Goal: Communication & Community: Share content

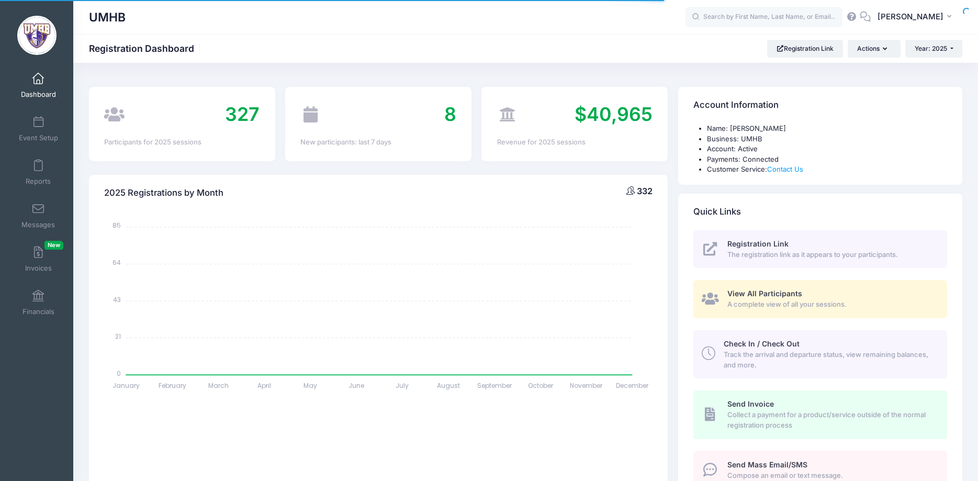
select select
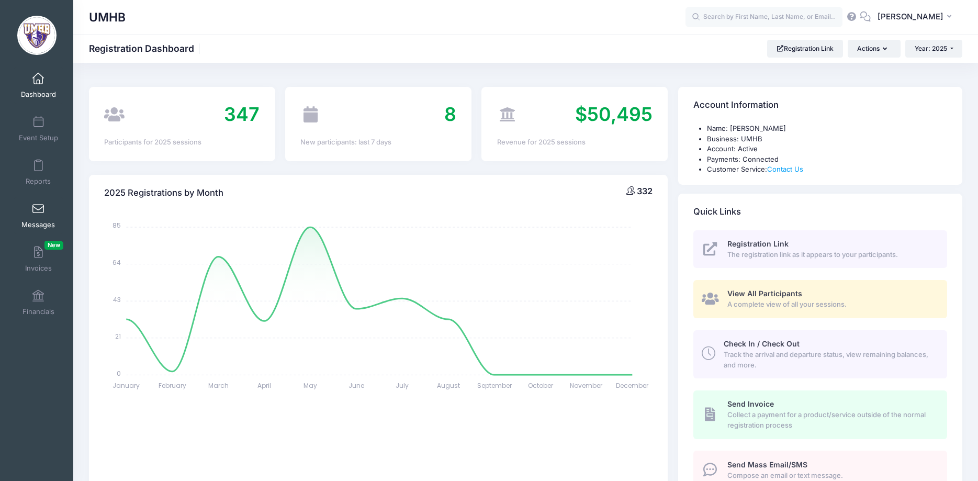
click at [38, 207] on span at bounding box center [38, 210] width 0 height 12
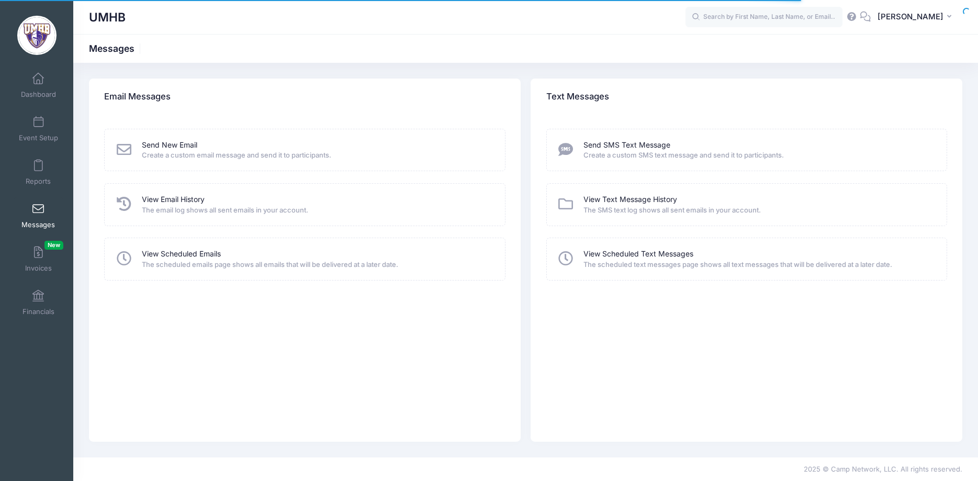
click at [126, 148] on icon at bounding box center [124, 149] width 18 height 15
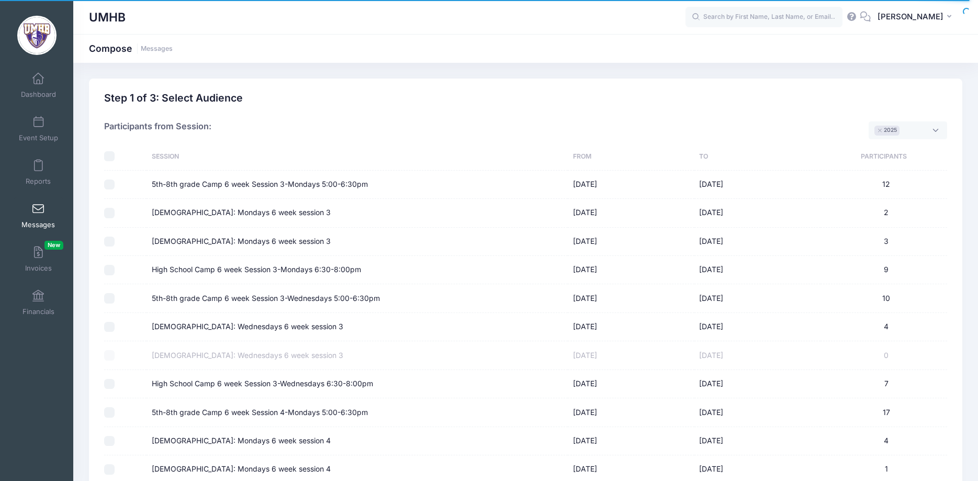
click at [945, 135] on span "× 2025" at bounding box center [908, 130] width 79 height 18
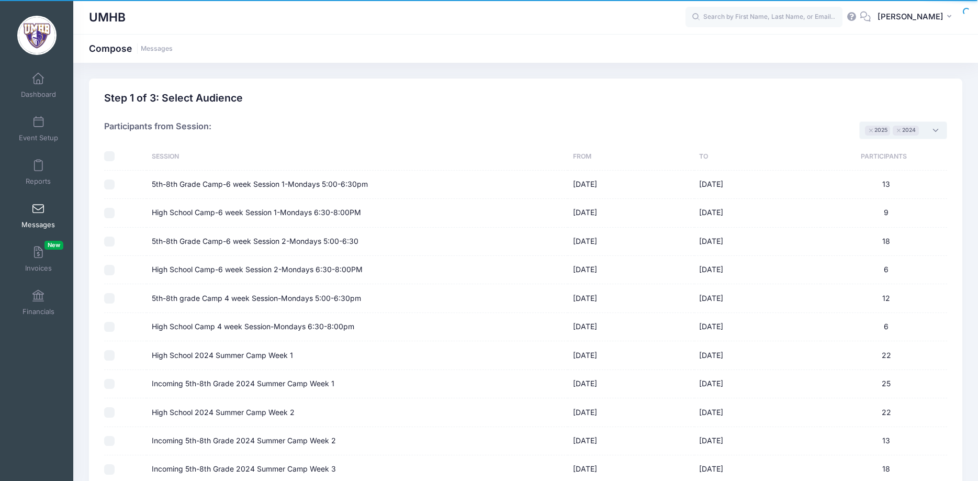
click at [108, 155] on input "checkbox" at bounding box center [109, 156] width 10 height 10
checkbox input "true"
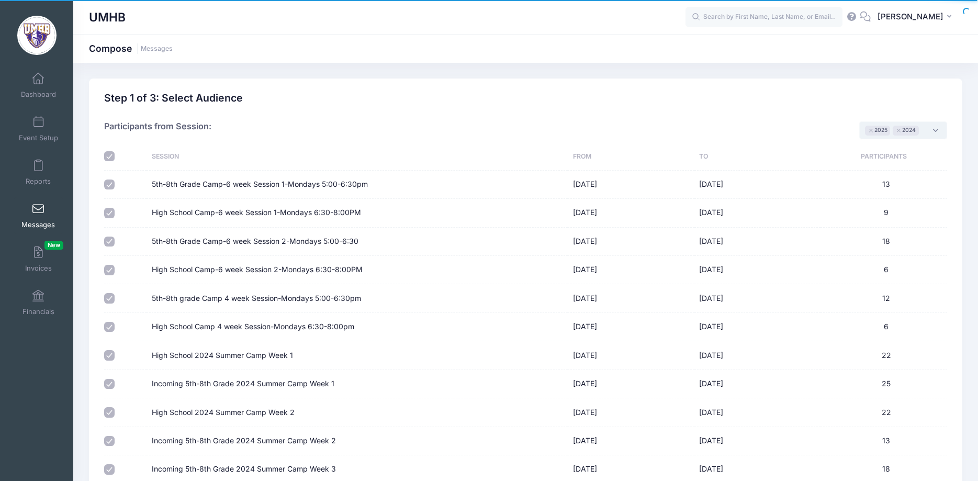
checkbox input "true"
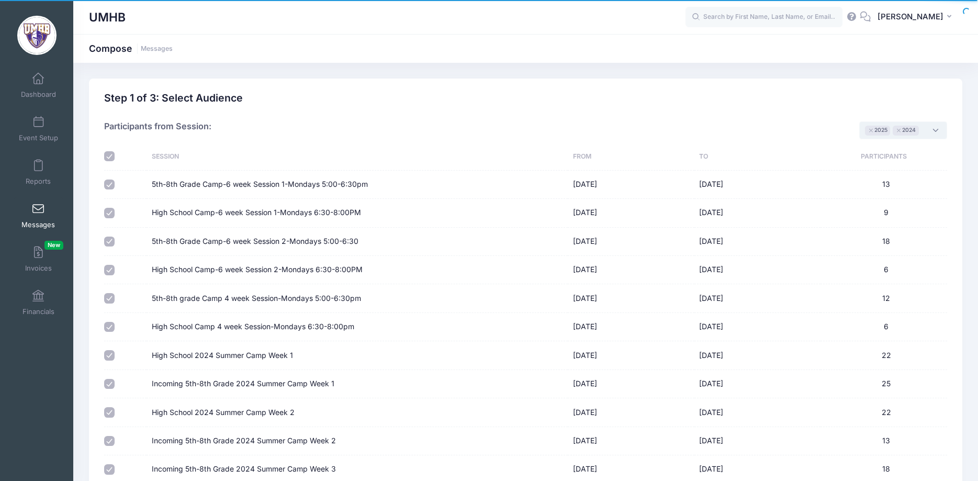
checkbox input "true"
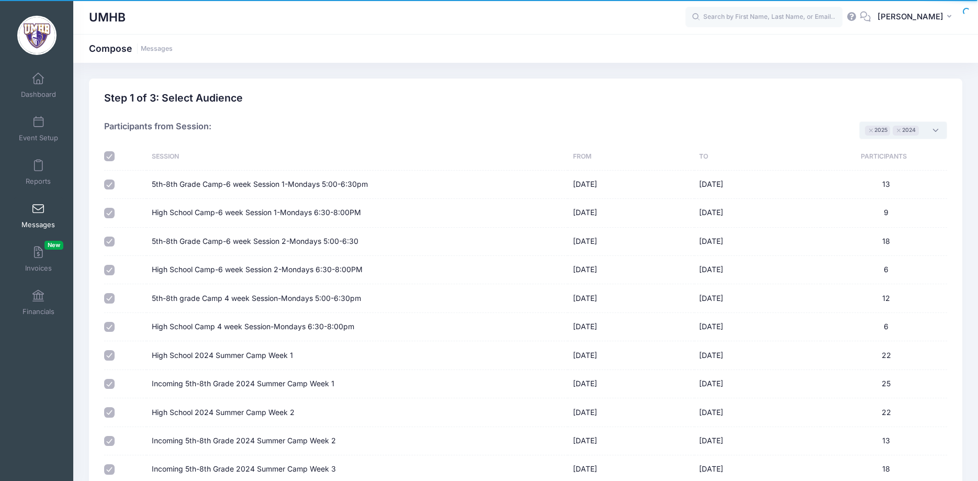
checkbox input "true"
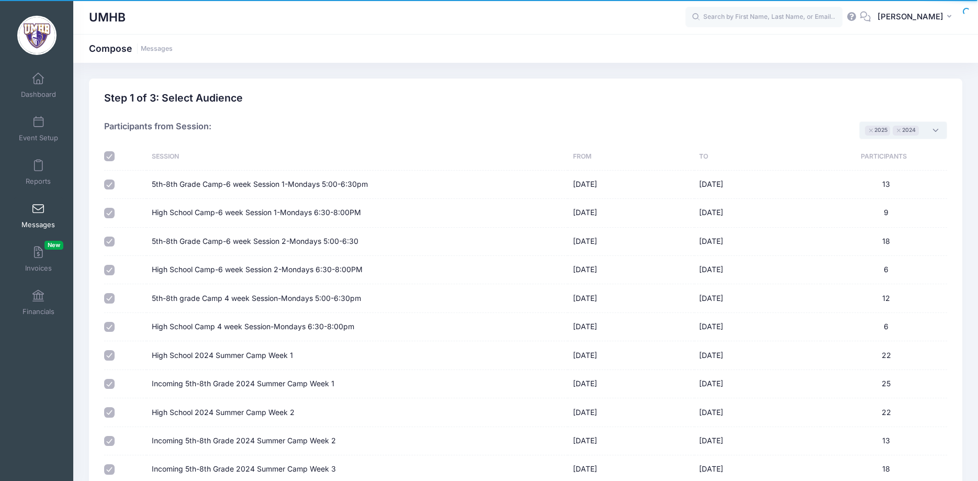
checkbox input "true"
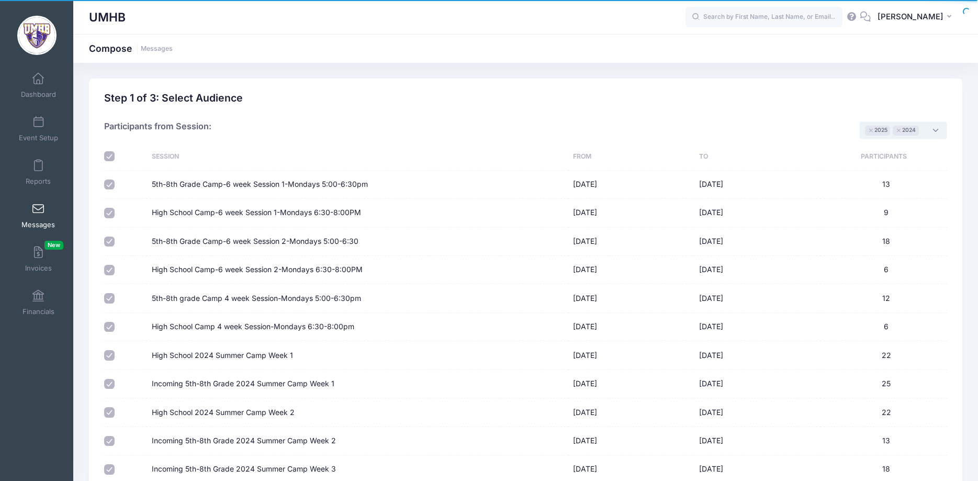
checkbox input "true"
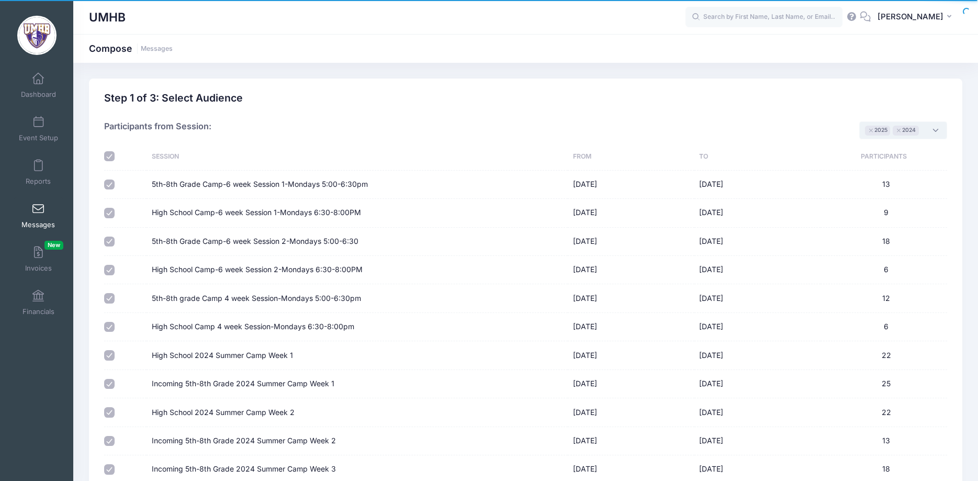
checkbox input "true"
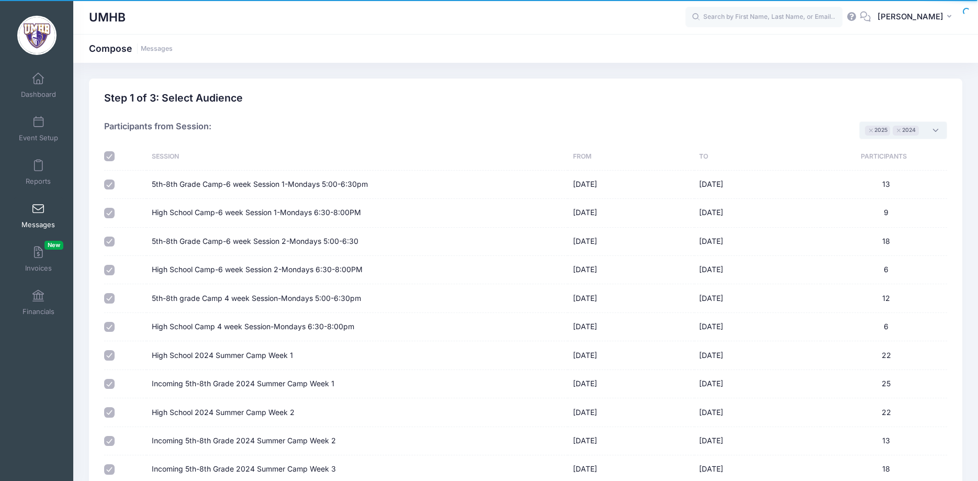
checkbox input "true"
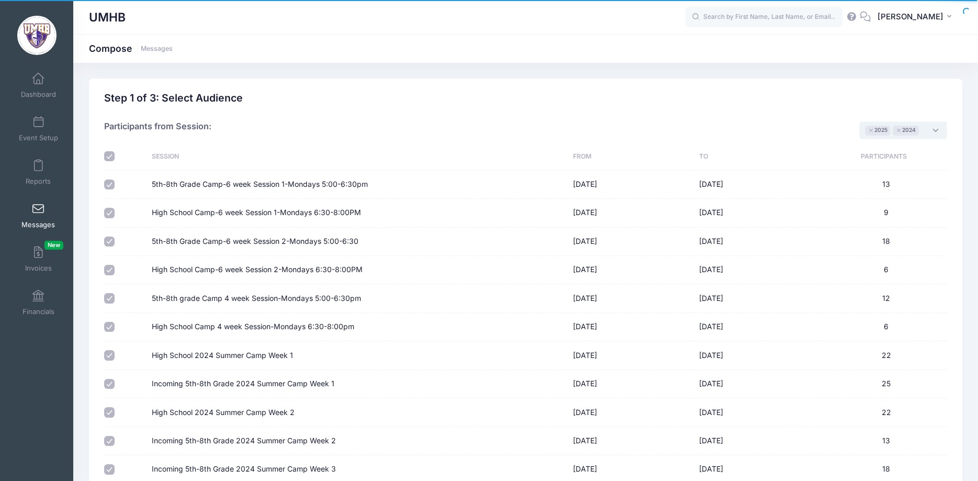
checkbox input "true"
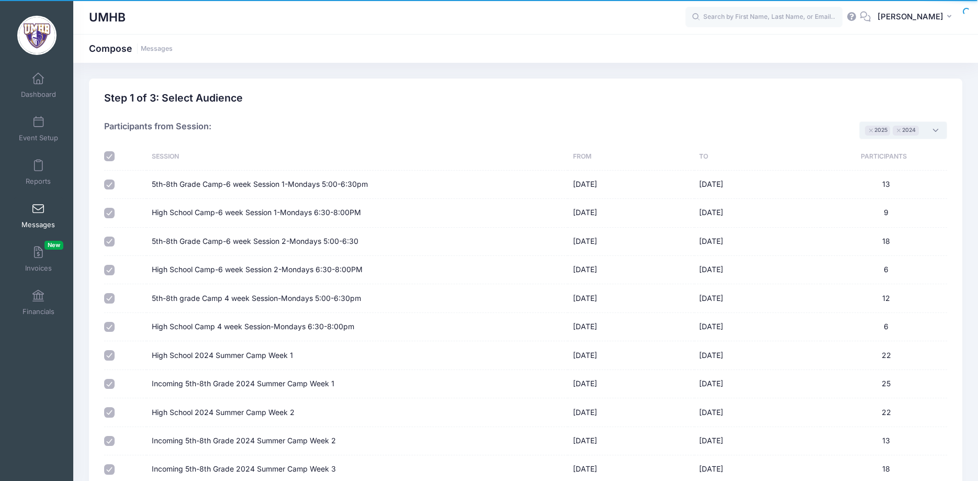
checkbox input "true"
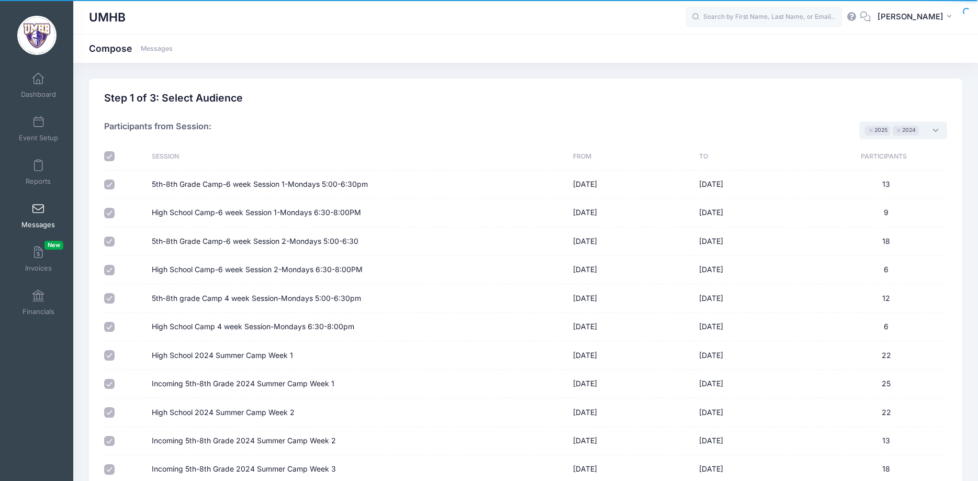
checkbox input "true"
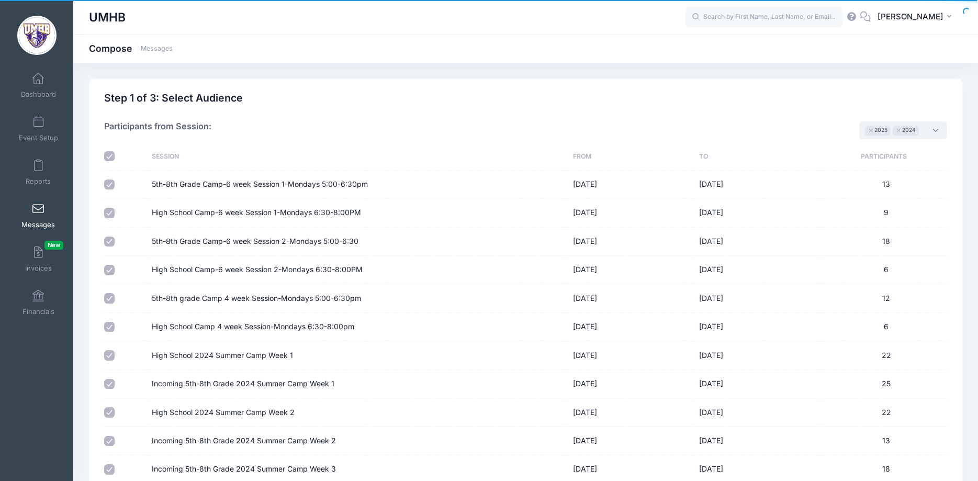
checkbox input "true"
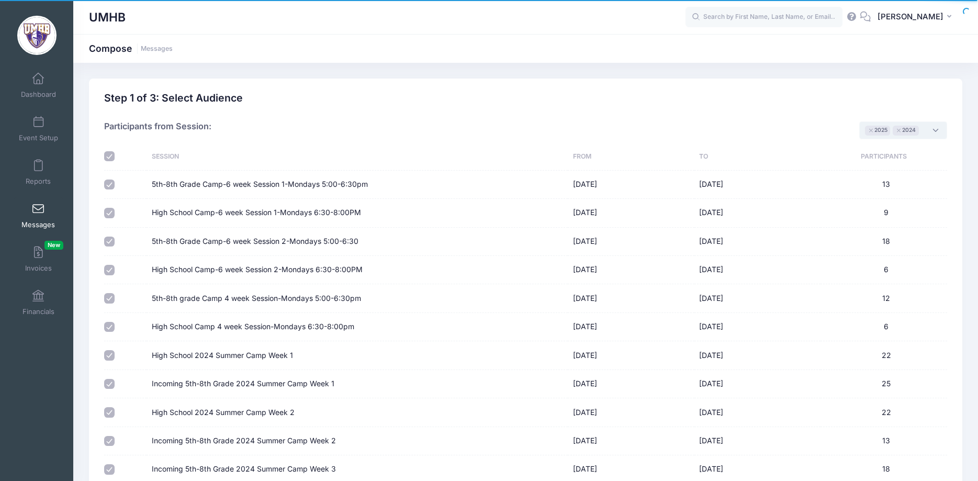
checkbox input "true"
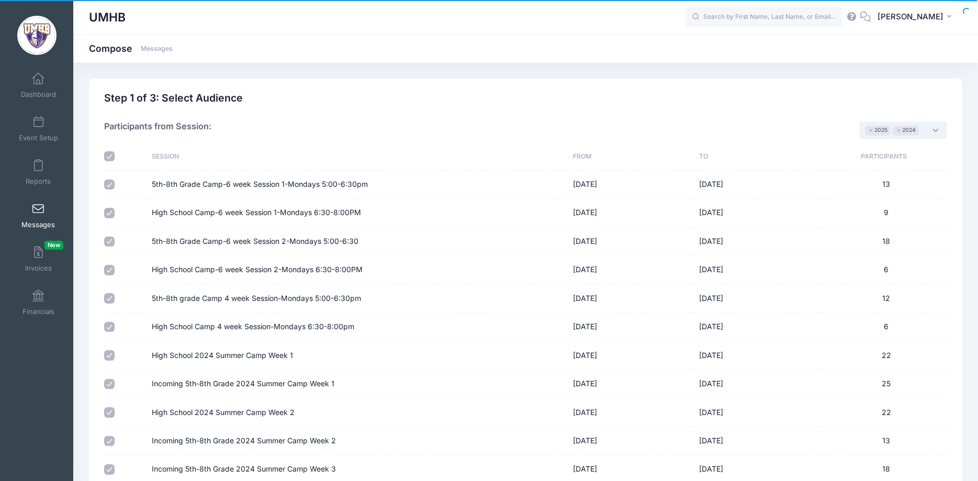
checkbox input "true"
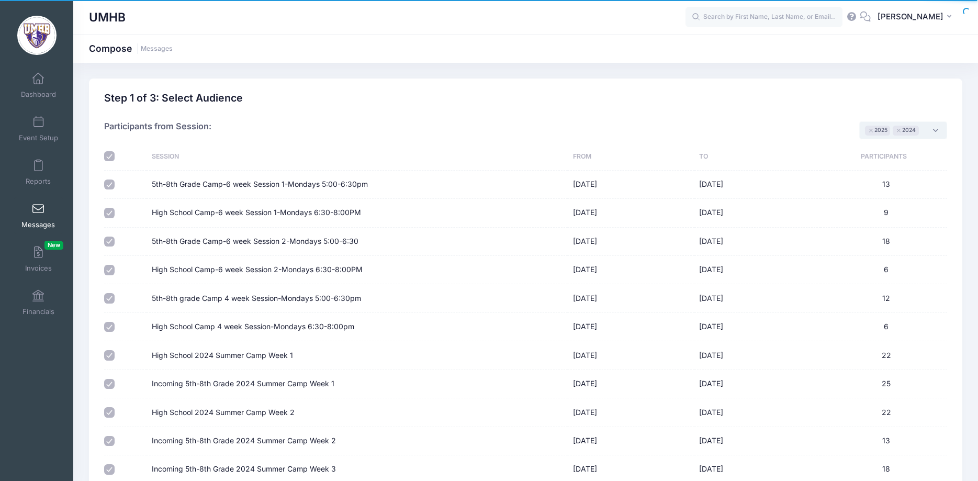
checkbox input "true"
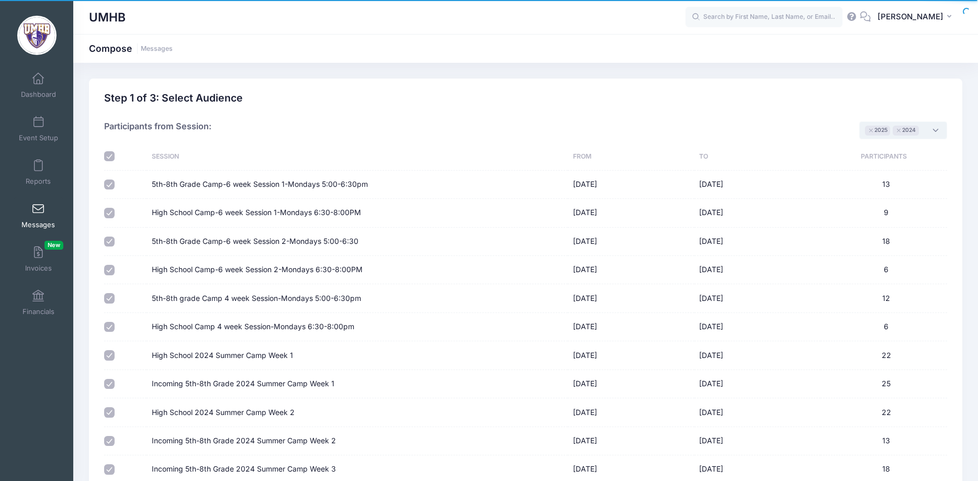
checkbox input "true"
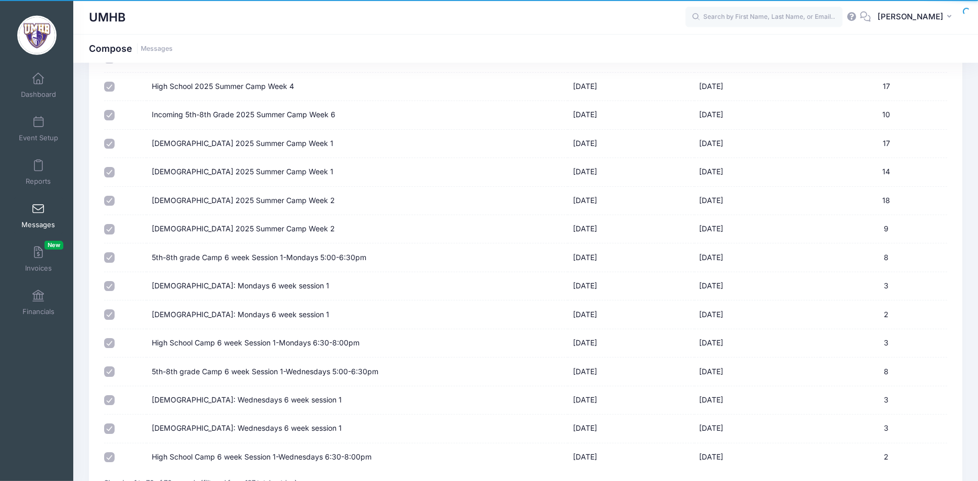
scroll to position [1961, 0]
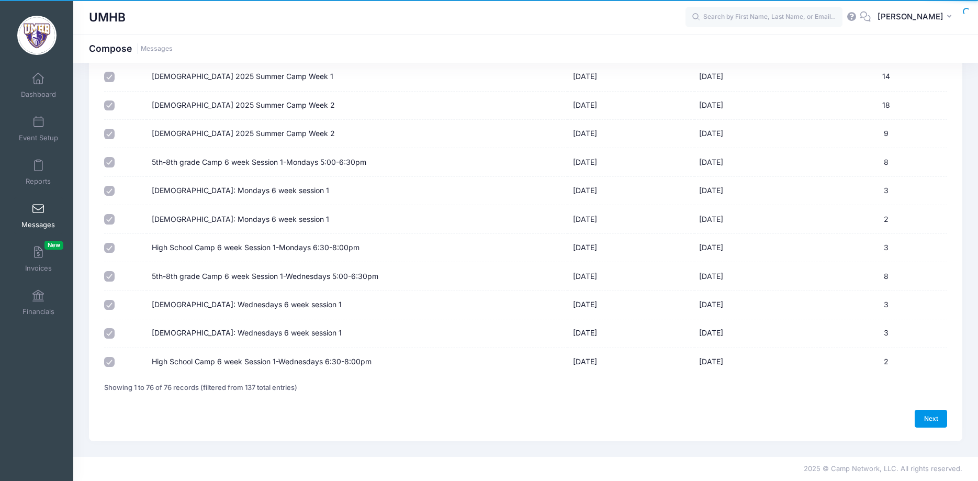
click at [926, 416] on link "Next" at bounding box center [931, 419] width 32 height 18
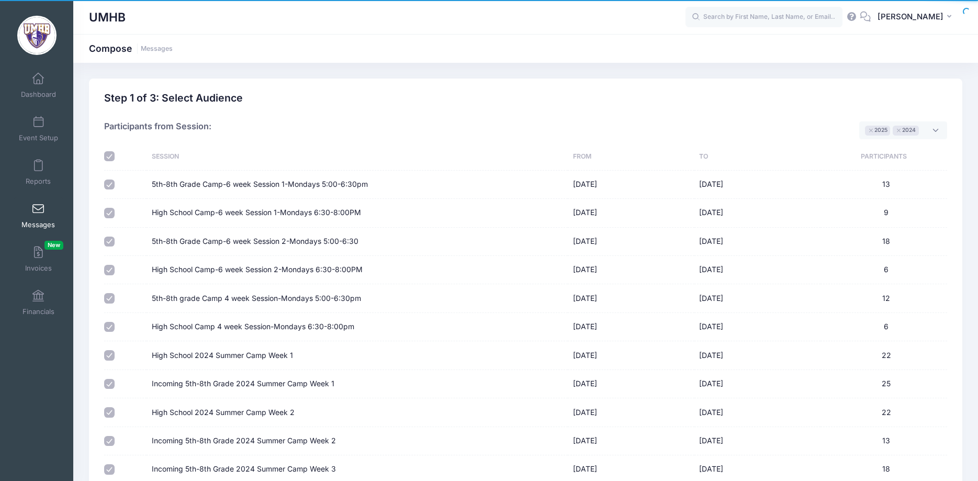
select select "50"
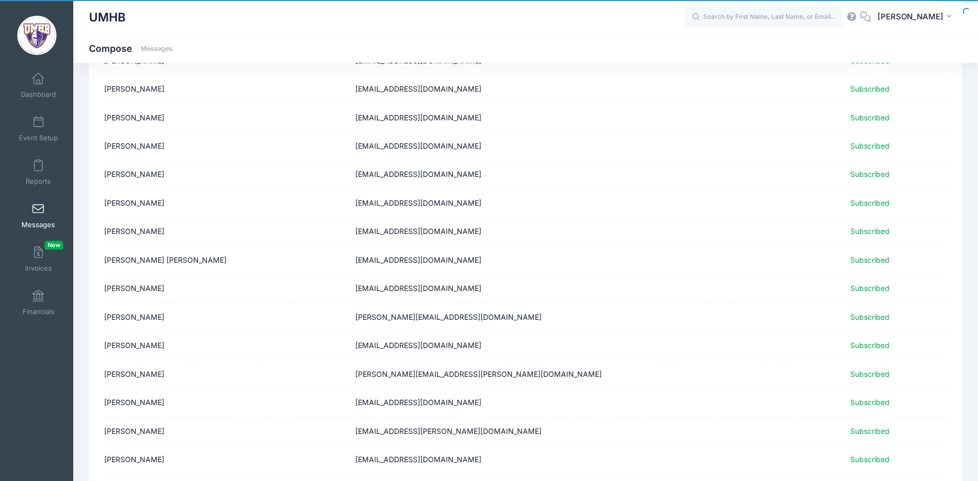
scroll to position [1215, 0]
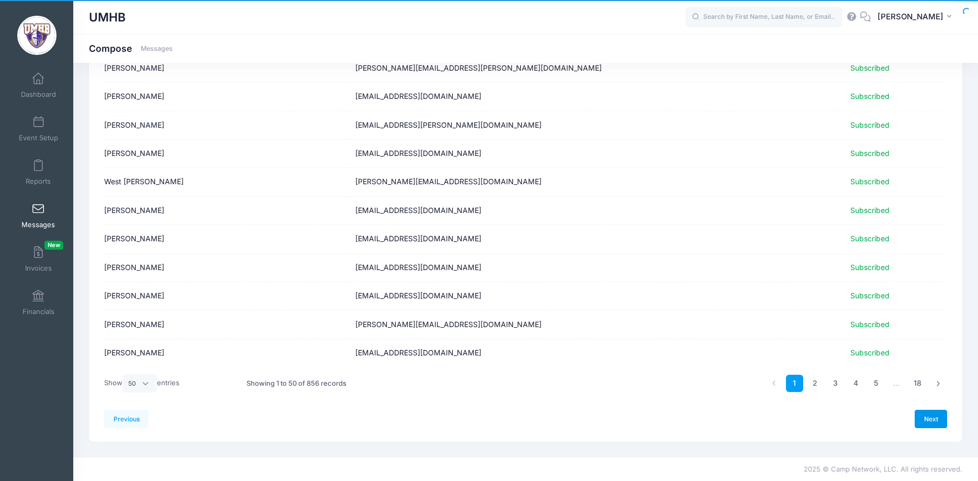
click at [929, 419] on link "Next" at bounding box center [931, 419] width 32 height 18
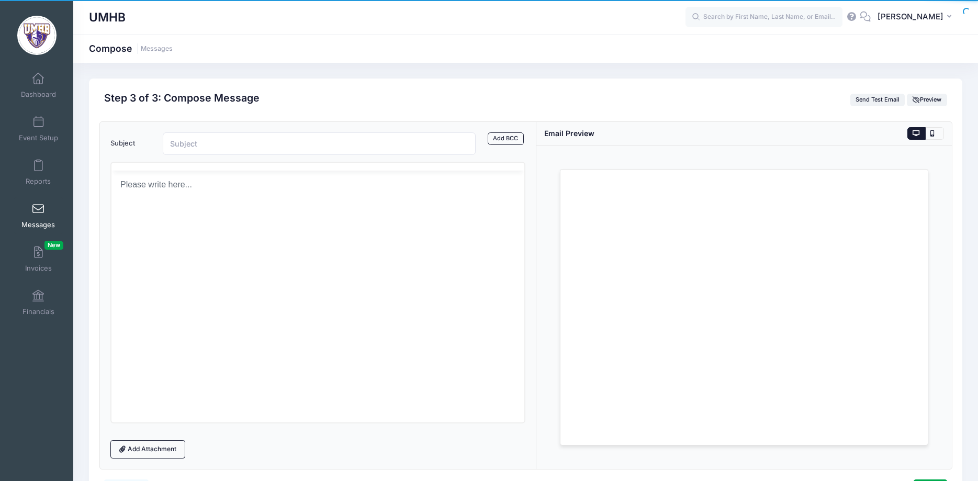
scroll to position [0, 0]
click at [199, 143] on input "Subject" at bounding box center [320, 143] width 314 height 23
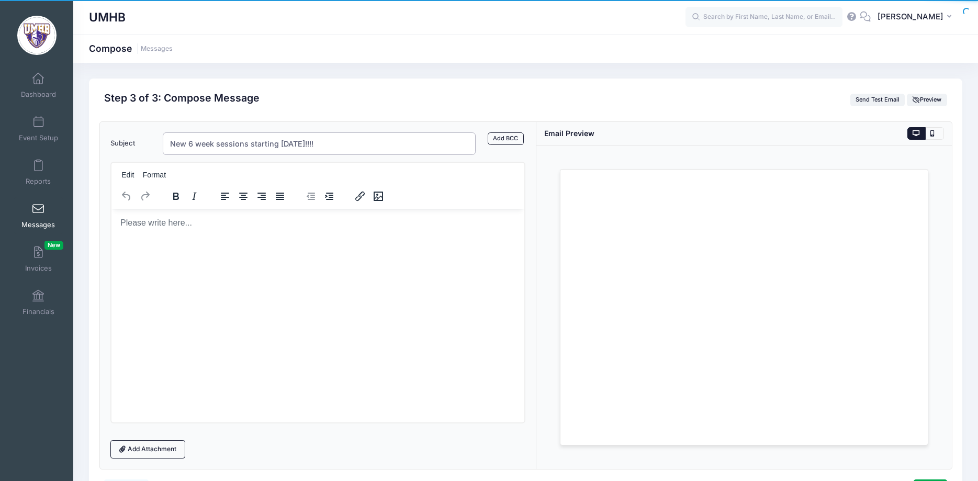
click at [292, 142] on input "New 6 week sessions starting in 3 week!!!!" at bounding box center [320, 143] width 314 height 23
type input "New 6 week sessions starting [DATE]!!!!"
click at [210, 227] on p "Rich Text Area. Press ALT-0 for help." at bounding box center [317, 223] width 397 height 12
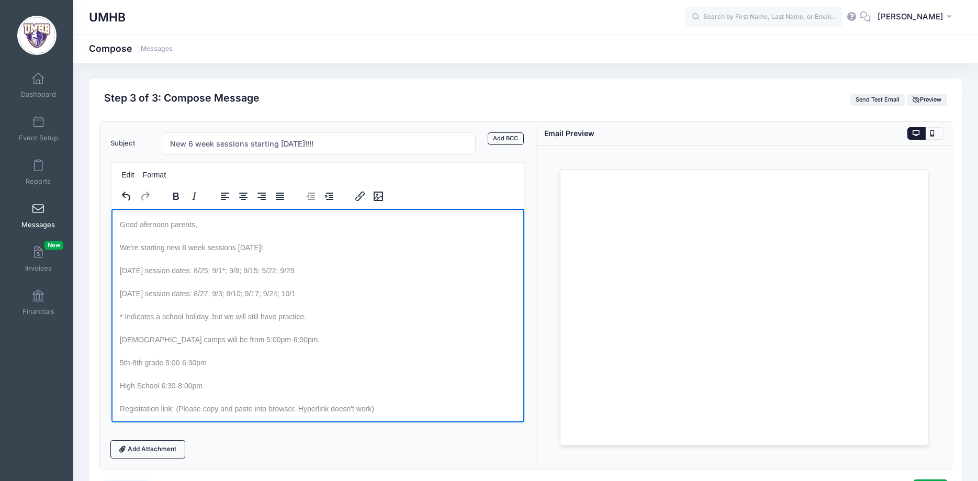
click at [250, 246] on span "We're starting new 6 week sessions in 3 weeks!" at bounding box center [190, 247] width 143 height 8
click at [263, 248] on span "We're starting new 6 week sessions in 3 weeks!" at bounding box center [190, 247] width 143 height 8
click at [250, 248] on span "We're starting new 6 week sessions in 3 week!" at bounding box center [190, 247] width 143 height 8
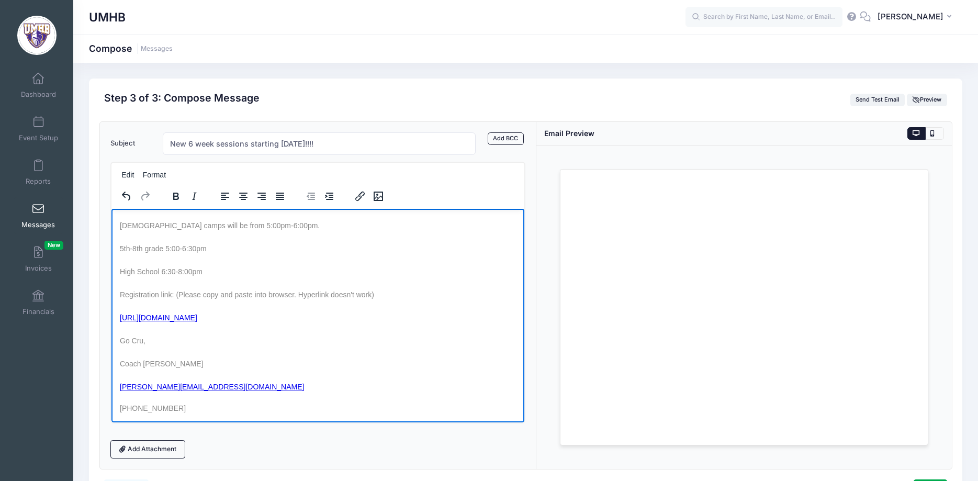
scroll to position [70, 0]
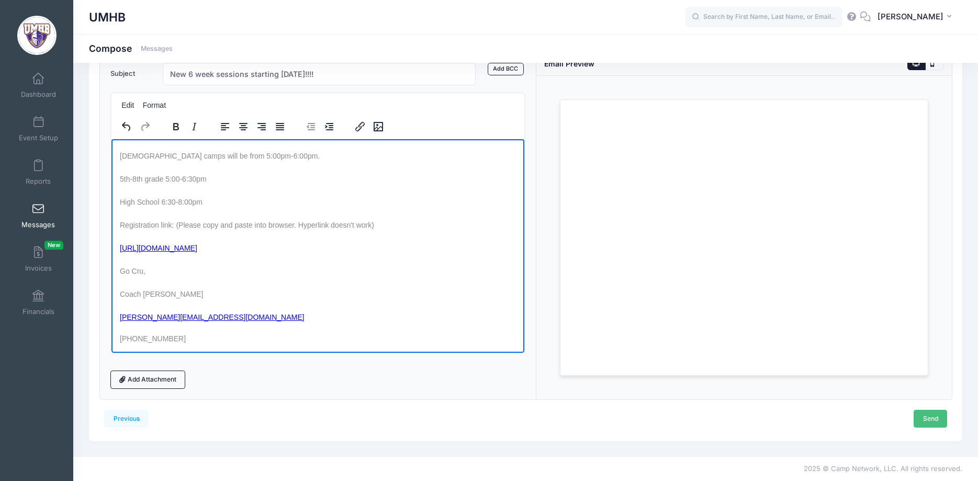
click at [931, 415] on link "Send" at bounding box center [931, 419] width 34 height 18
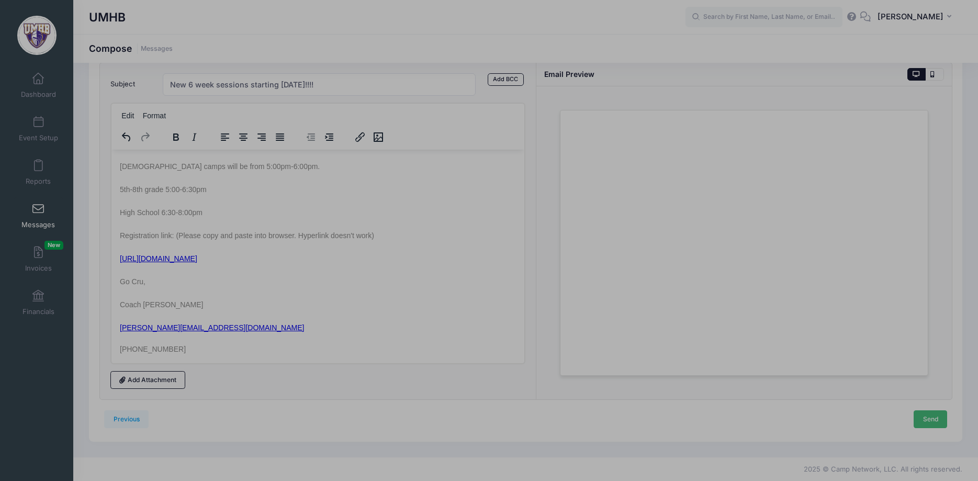
scroll to position [0, 0]
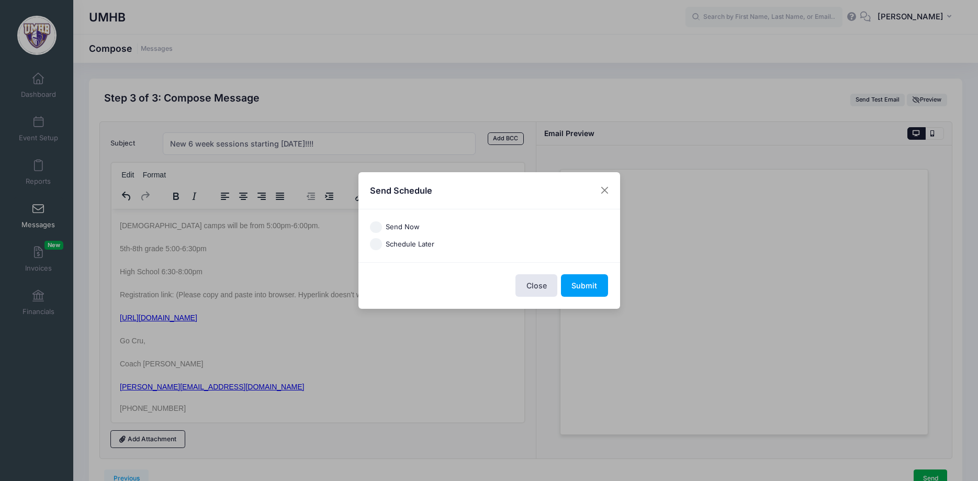
click at [407, 225] on label "Send Now" at bounding box center [403, 227] width 34 height 10
click at [382, 225] on input "Send Now" at bounding box center [376, 227] width 12 height 12
radio input "true"
click at [582, 283] on button "Submit" at bounding box center [584, 285] width 47 height 23
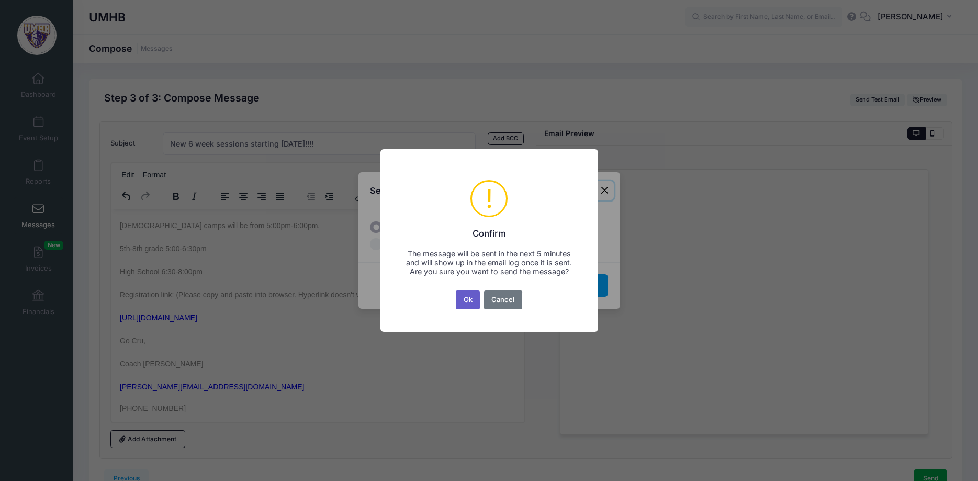
click at [468, 306] on button "Ok" at bounding box center [468, 300] width 24 height 19
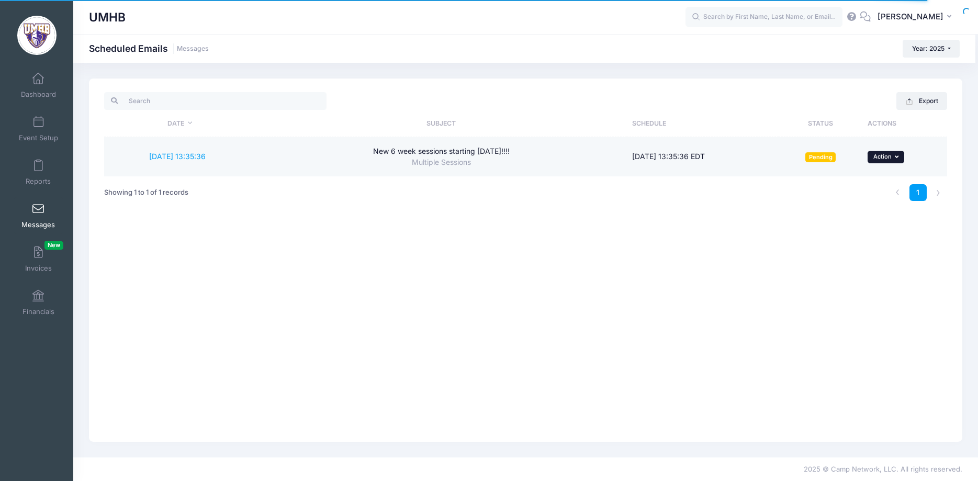
click at [895, 153] on button "... Action" at bounding box center [886, 157] width 37 height 13
click at [880, 182] on link "Send Now" at bounding box center [865, 180] width 69 height 20
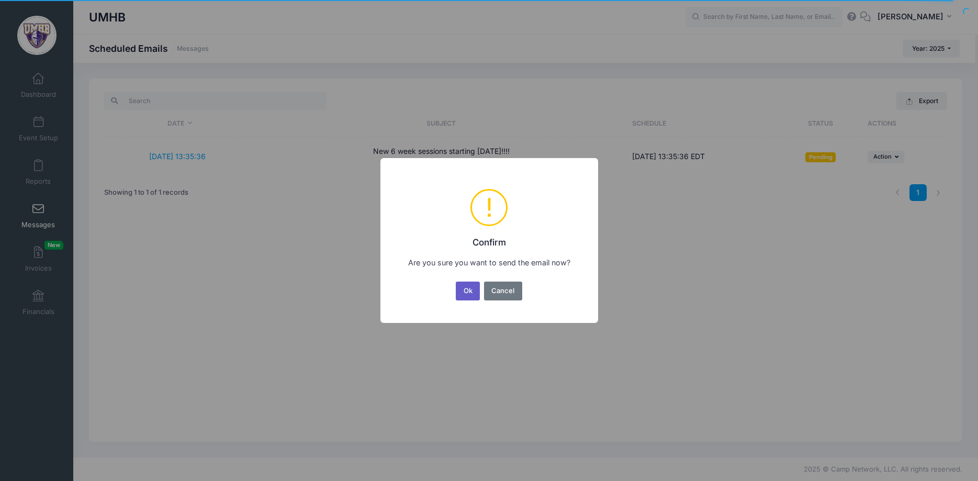
click at [468, 294] on button "Ok" at bounding box center [468, 291] width 24 height 19
